Goal: Understand process/instructions: Learn about a topic

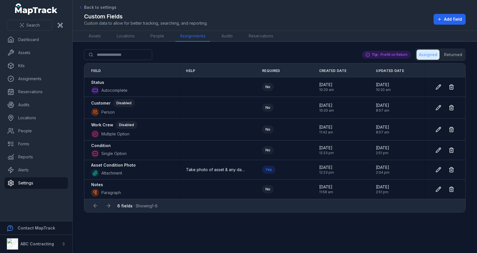
click at [187, 47] on main "Search for fields Assigned Returned Tip: Prefill on Return Field Help Required …" at bounding box center [275, 148] width 404 height 212
click at [387, 55] on div "Tip: Prefill on Return" at bounding box center [386, 55] width 49 height 8
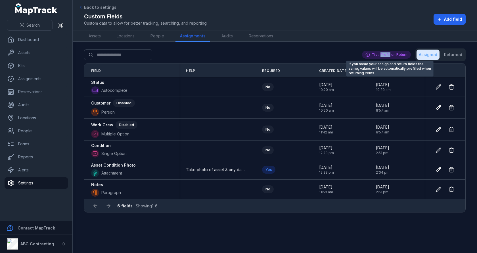
click at [387, 55] on div "Tip: Prefill on Return" at bounding box center [386, 55] width 49 height 8
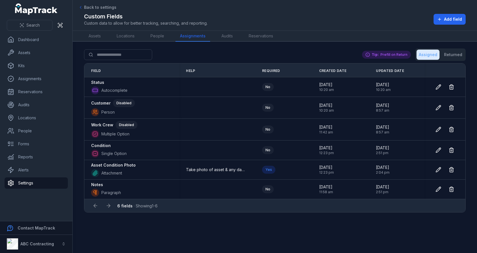
click at [319, 55] on div "Search for fields Assigned Returned Tip: Prefill on Return" at bounding box center [275, 56] width 382 height 15
click at [383, 52] on div "Tip: Prefill on Return" at bounding box center [386, 55] width 49 height 8
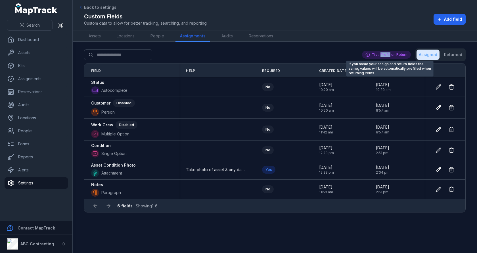
click at [383, 52] on div "Tip: Prefill on Return" at bounding box center [386, 55] width 49 height 8
click at [379, 44] on div at bounding box center [379, 44] width 0 height 0
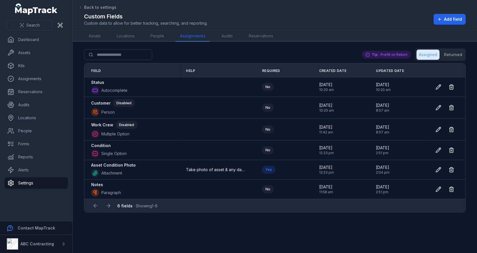
click at [297, 53] on div "Search for fields Assigned Returned Tip: Prefill on Return" at bounding box center [275, 56] width 382 height 15
